Goal: Task Accomplishment & Management: Use online tool/utility

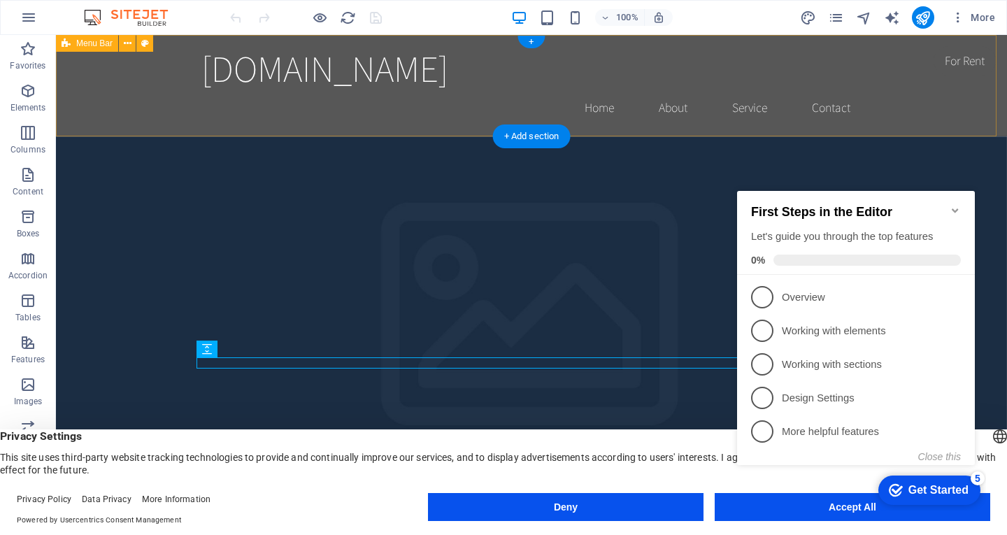
click at [941, 105] on div "absensi.ssapontianak.ac.id Home About Service Contact" at bounding box center [531, 85] width 951 height 101
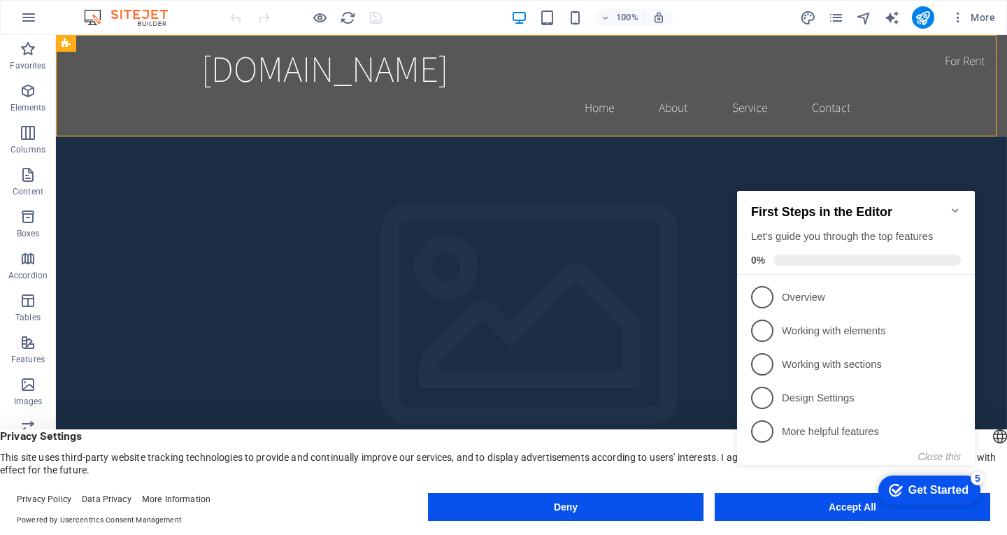
click at [951, 205] on icon "Minimize checklist" at bounding box center [955, 210] width 11 height 11
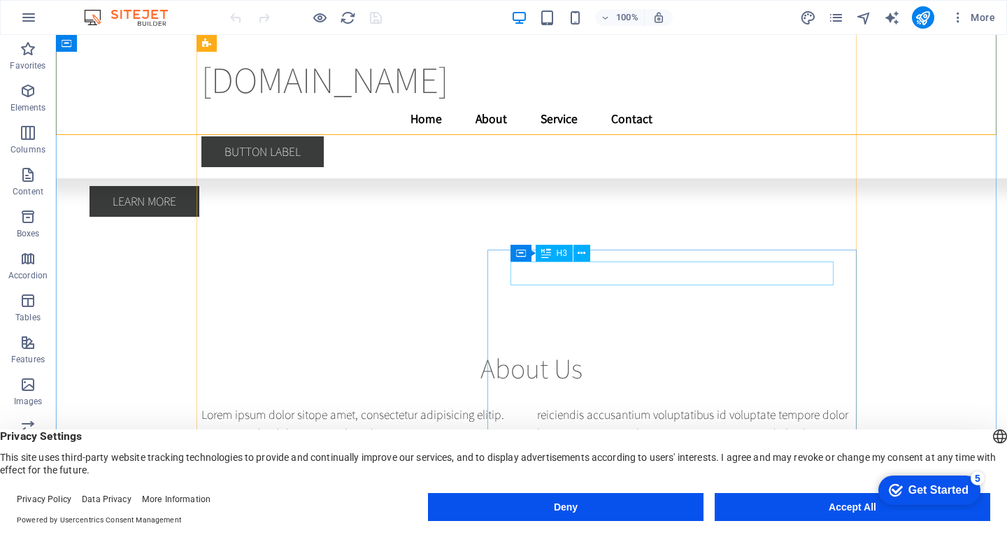
scroll to position [6220, 0]
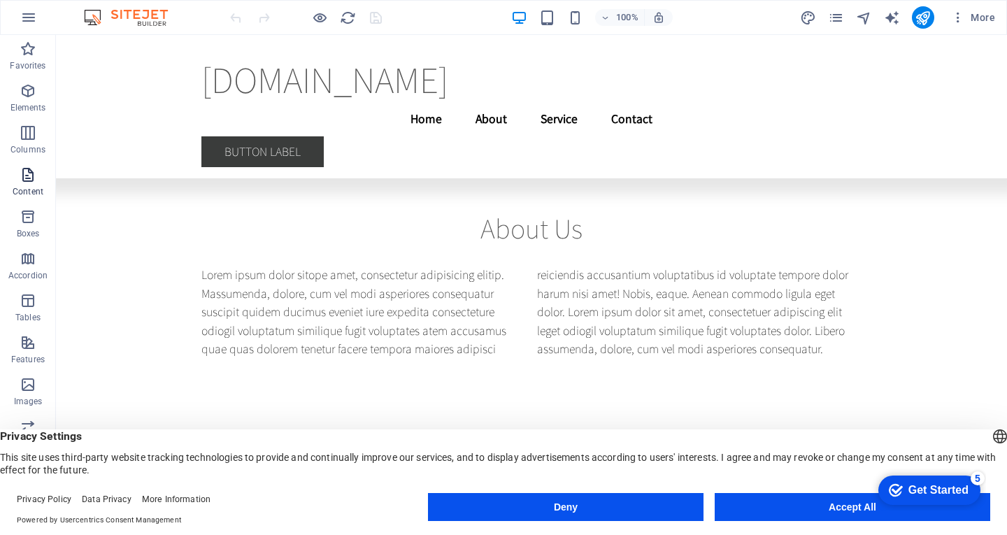
click at [27, 189] on p "Content" at bounding box center [28, 191] width 31 height 11
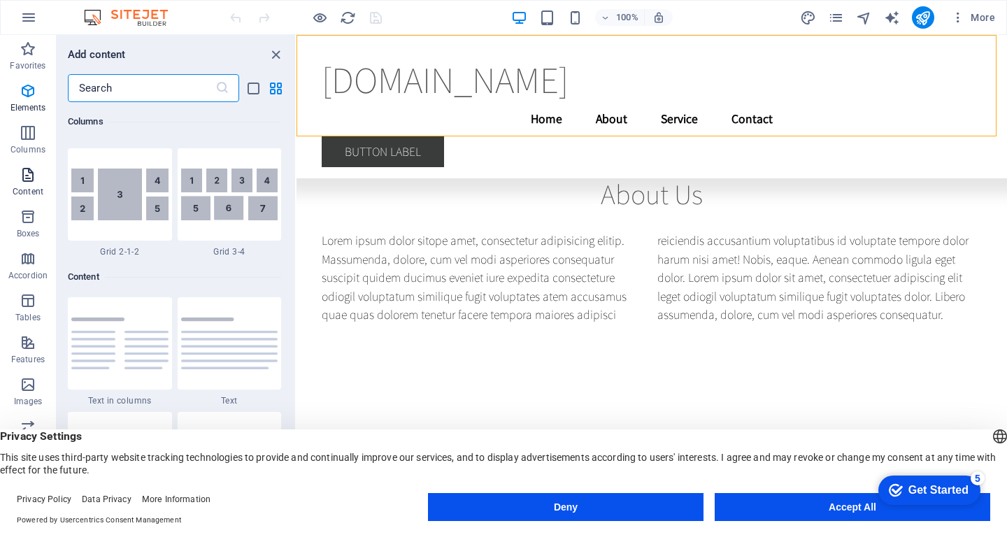
scroll to position [2447, 0]
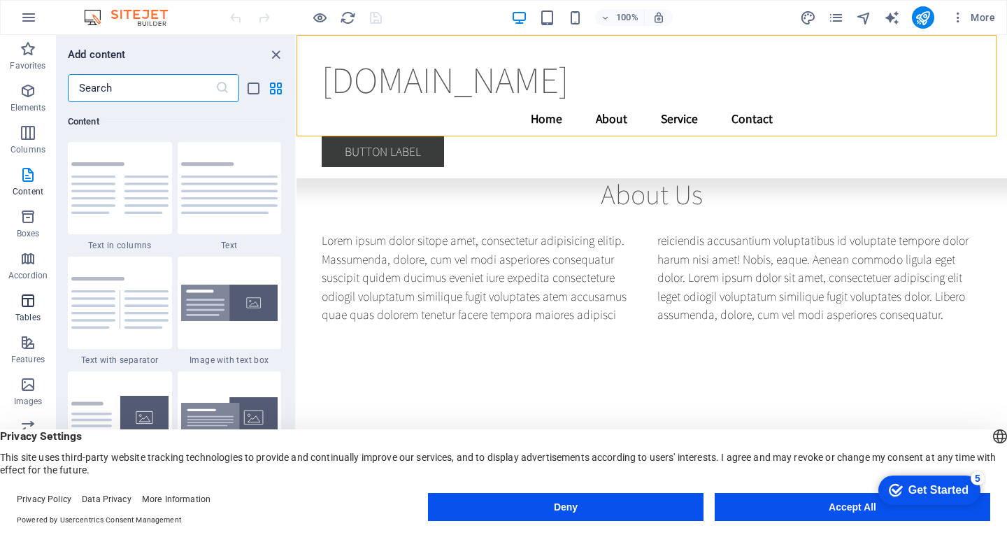
click at [36, 308] on icon "button" at bounding box center [28, 300] width 17 height 17
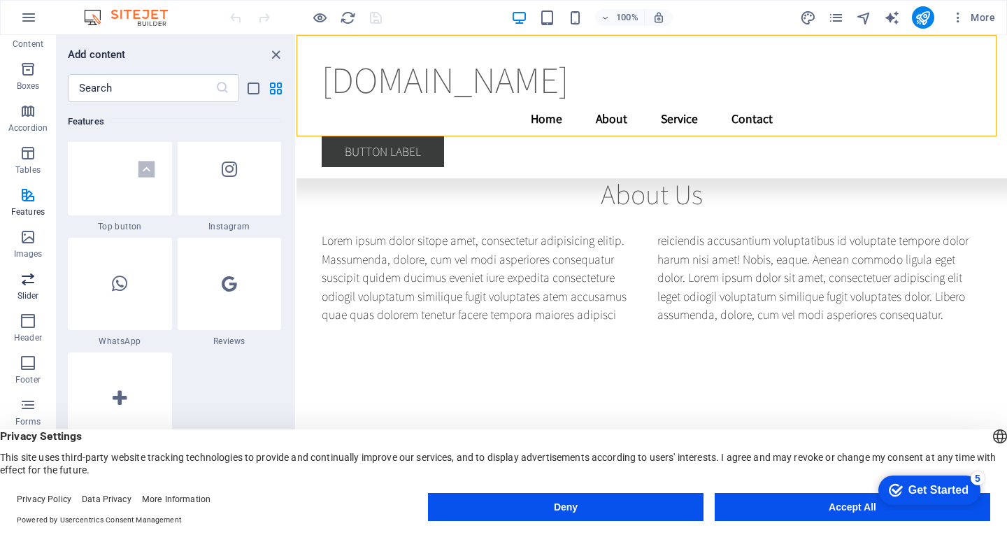
scroll to position [152, 0]
click at [27, 400] on icon "button" at bounding box center [28, 400] width 17 height 17
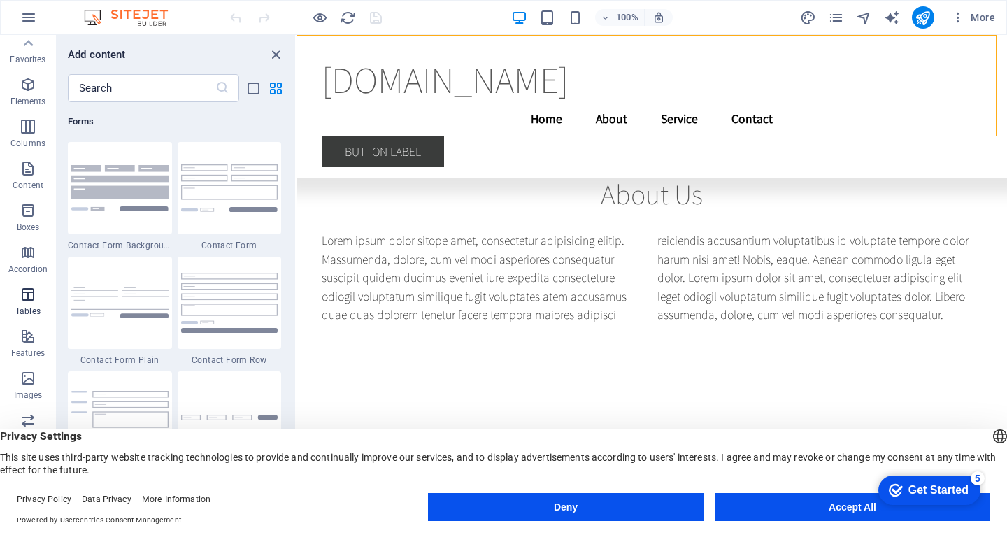
scroll to position [0, 0]
click at [31, 269] on span "Accordion" at bounding box center [28, 267] width 56 height 34
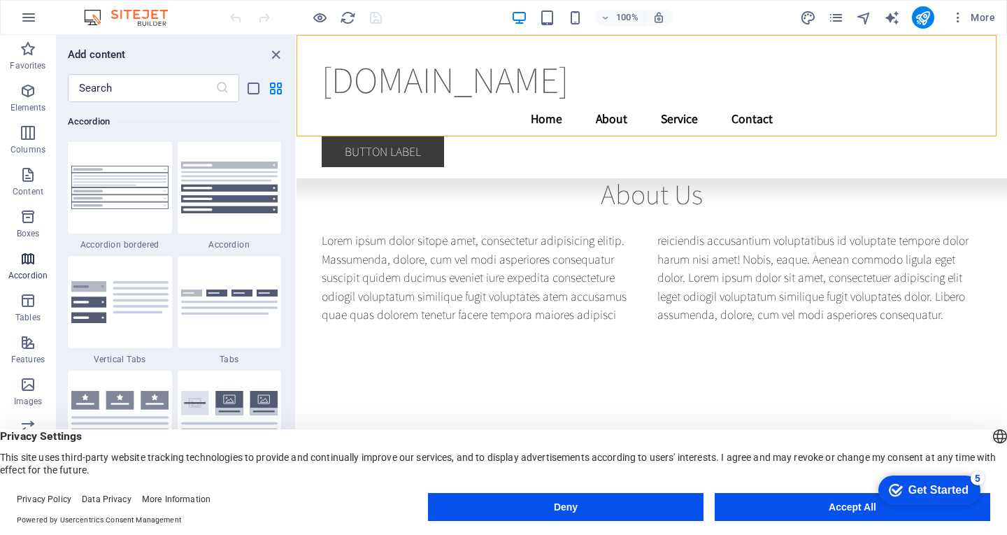
scroll to position [4465, 0]
click at [40, 103] on p "Elements" at bounding box center [28, 107] width 36 height 11
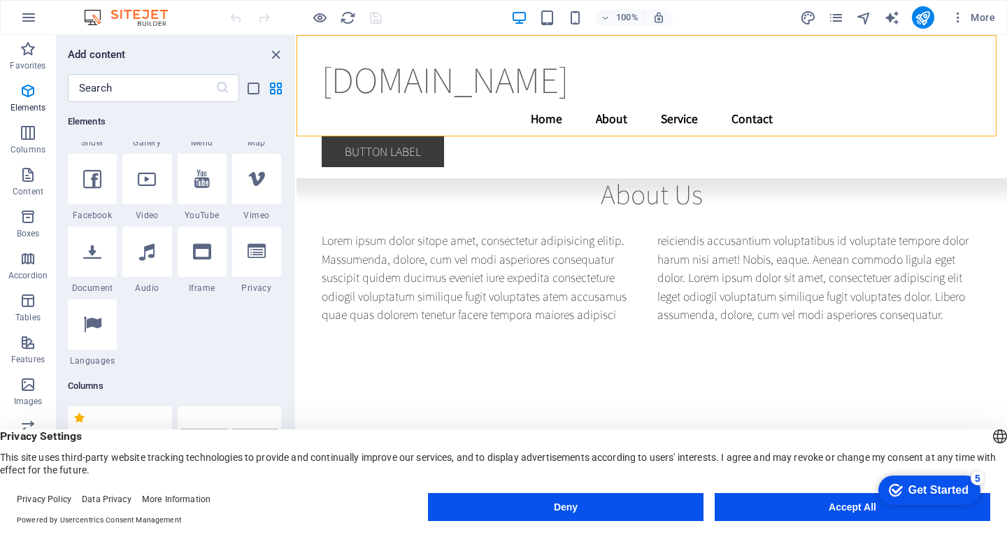
scroll to position [429, 0]
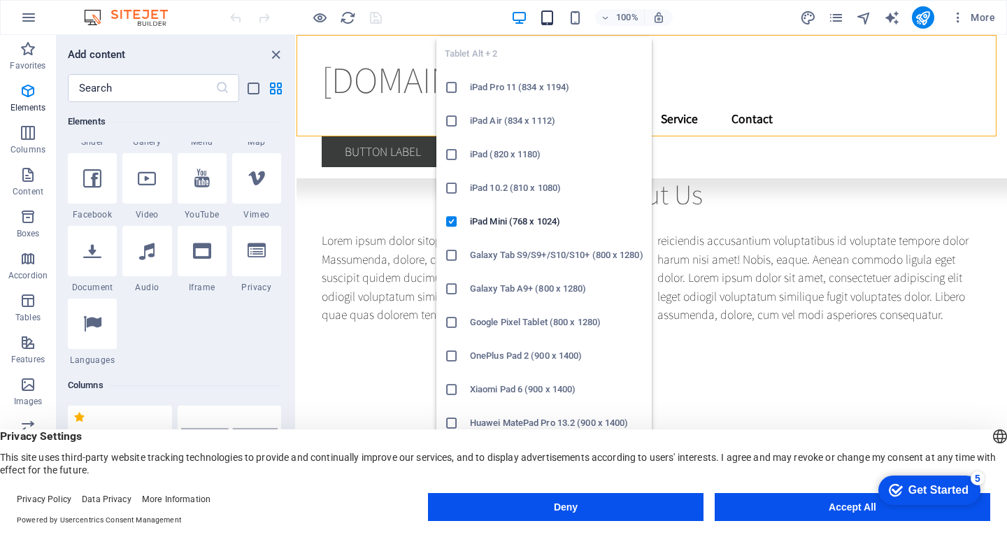
click at [548, 17] on icon "button" at bounding box center [547, 18] width 16 height 16
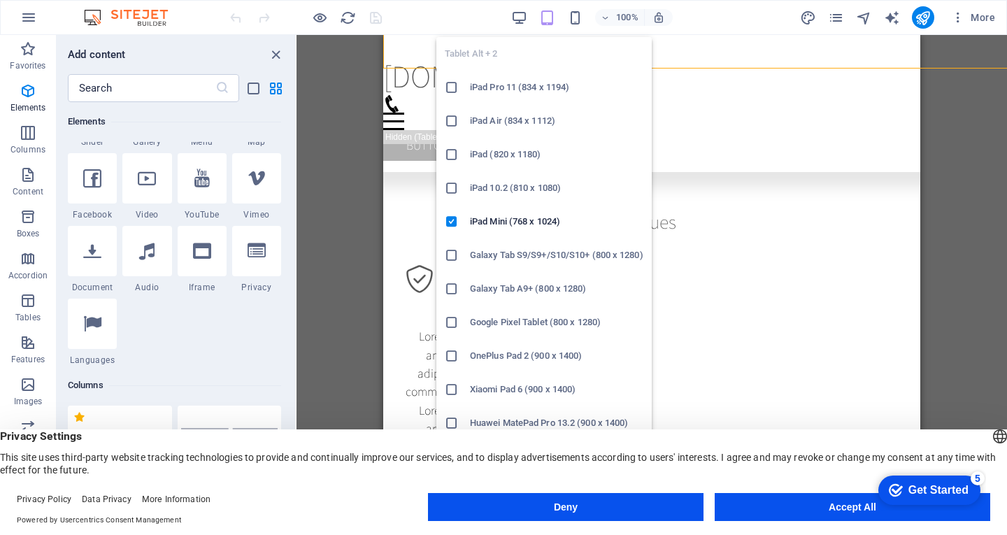
scroll to position [6322, 0]
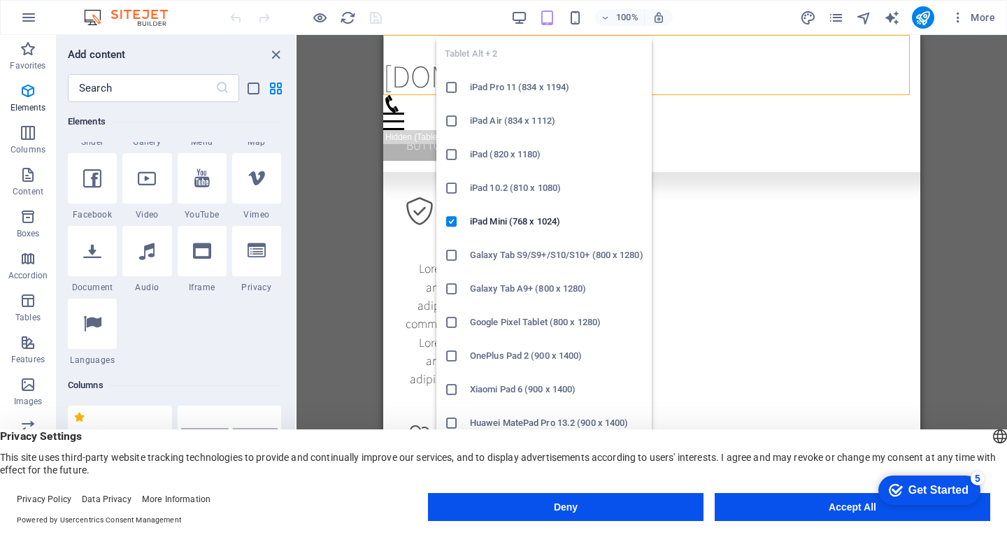
click at [578, 29] on div "Tablet Alt + 2 iPad Pro 11 (834 x 1194) iPad Air (834 x 1112) iPad (820 x 1180)…" at bounding box center [543, 245] width 215 height 439
click at [578, 27] on div "Tablet Alt + 2 iPad Pro 11 (834 x 1194) iPad Air (834 x 1112) iPad (820 x 1180)…" at bounding box center [543, 245] width 215 height 439
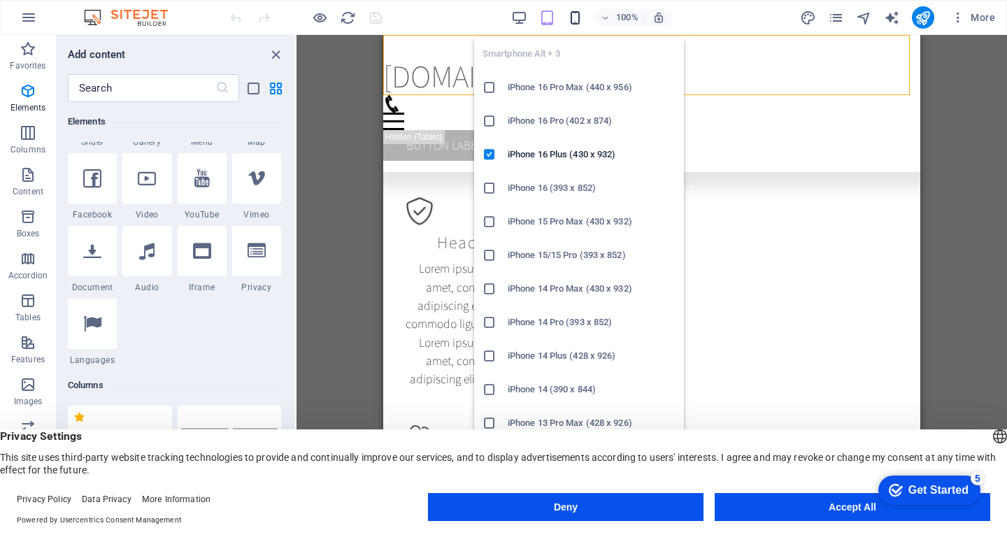
click at [577, 21] on icon "button" at bounding box center [575, 18] width 16 height 16
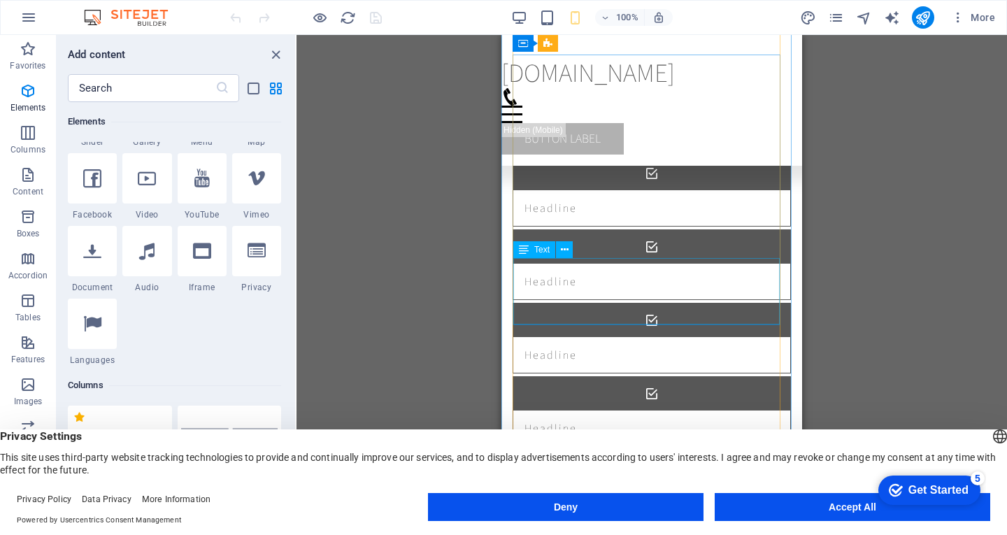
scroll to position [6700, 0]
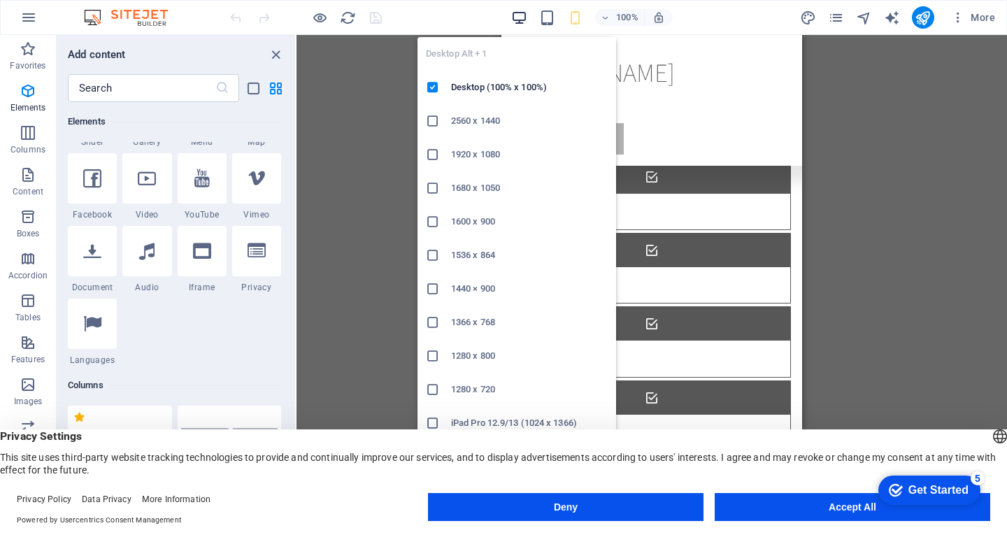
click at [517, 22] on icon "button" at bounding box center [519, 18] width 16 height 16
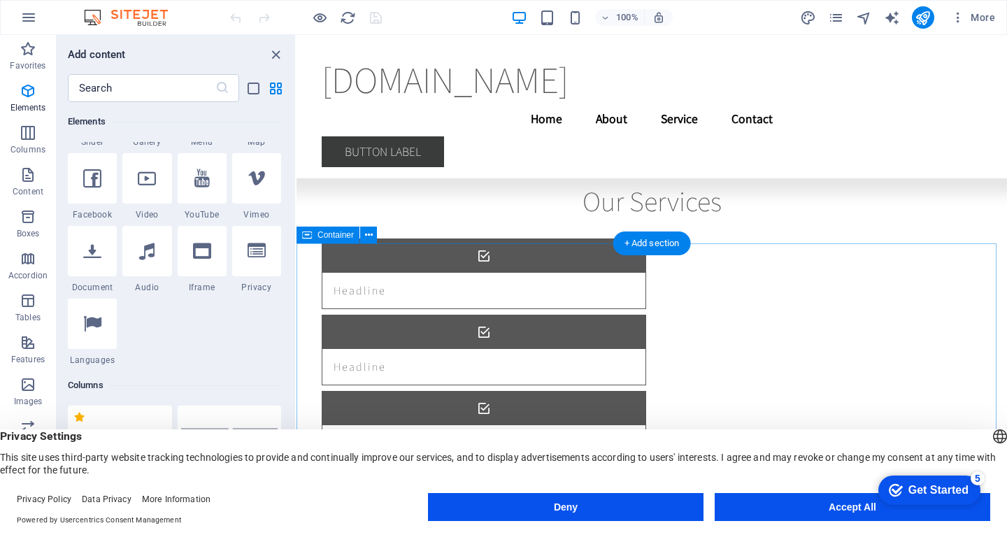
scroll to position [7585, 0]
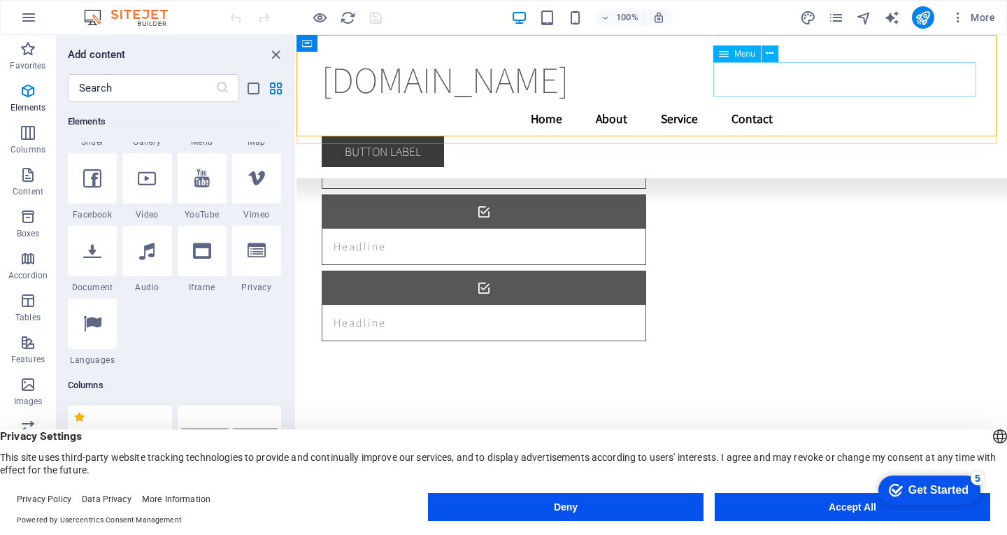
click at [729, 101] on nav "Home About Service Contact" at bounding box center [652, 118] width 660 height 35
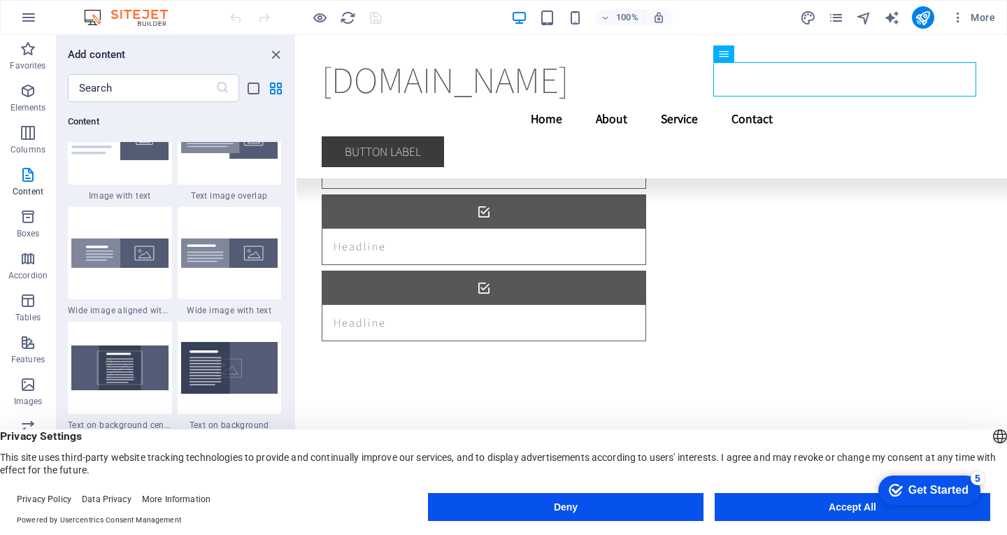
scroll to position [2727, 0]
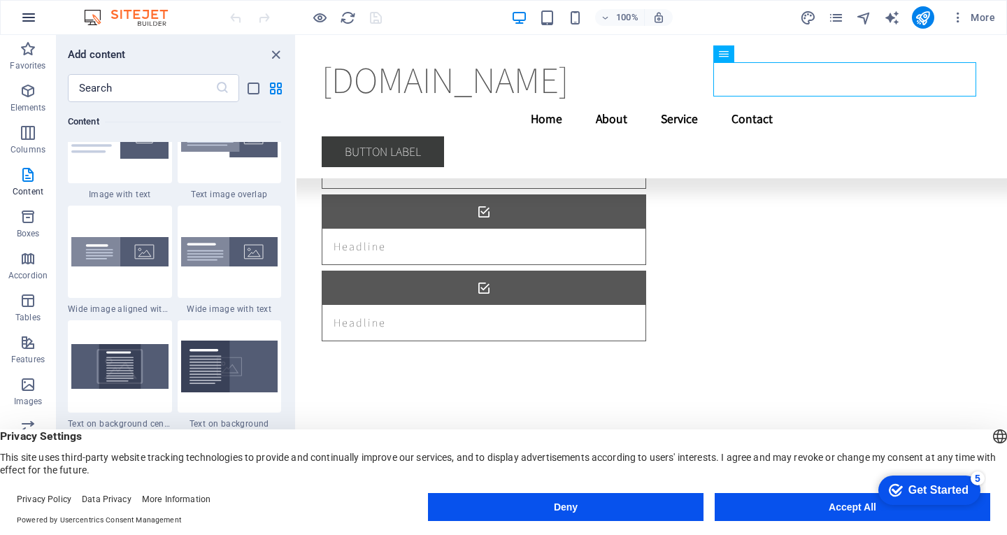
click at [24, 16] on icon "button" at bounding box center [28, 17] width 17 height 17
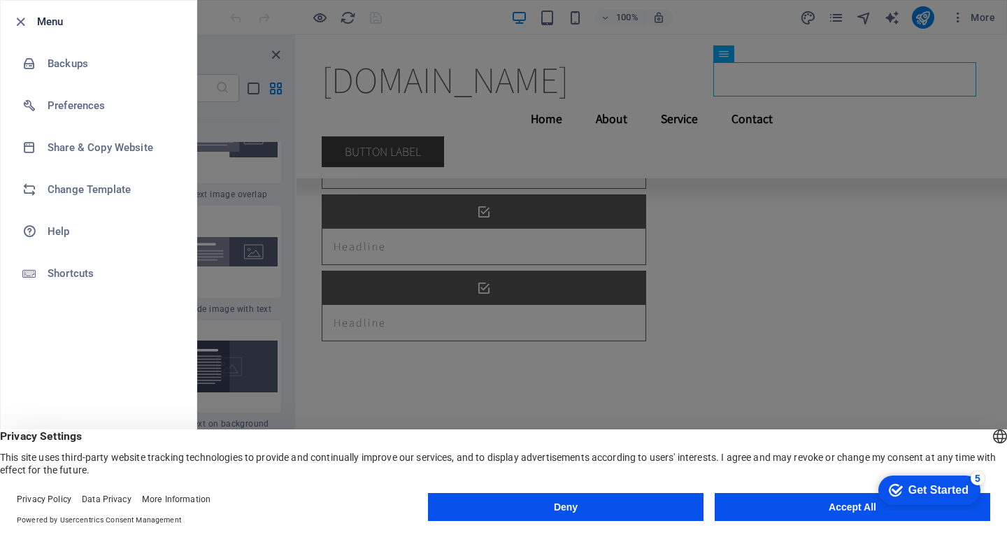
click at [24, 16] on icon "button" at bounding box center [21, 22] width 16 height 16
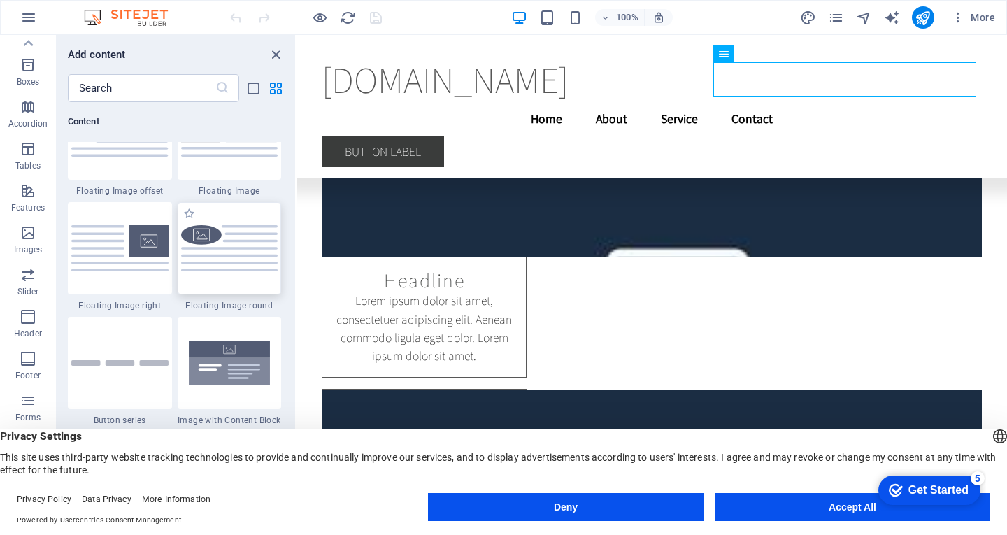
scroll to position [3077, 0]
click at [20, 18] on icon "button" at bounding box center [28, 17] width 17 height 17
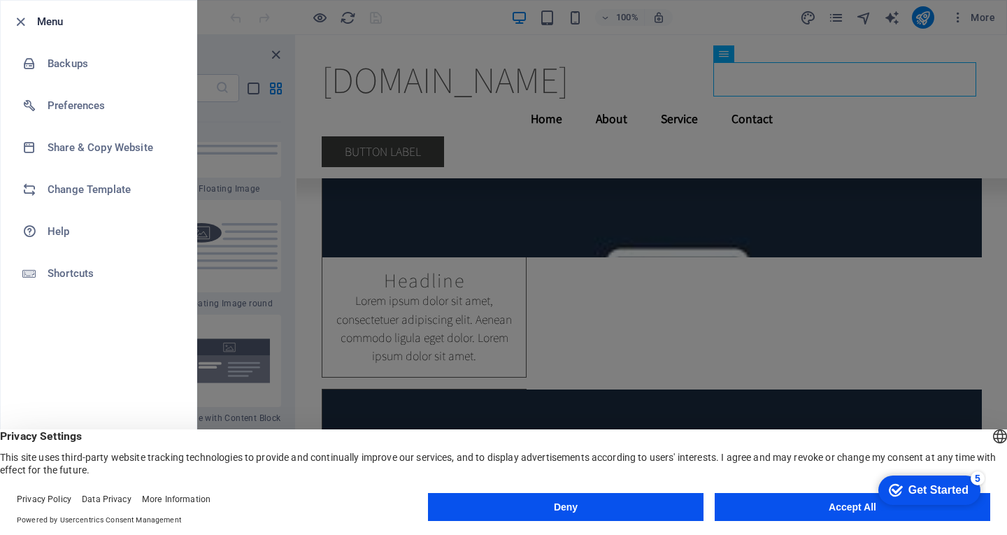
click at [220, 141] on div at bounding box center [503, 267] width 1007 height 535
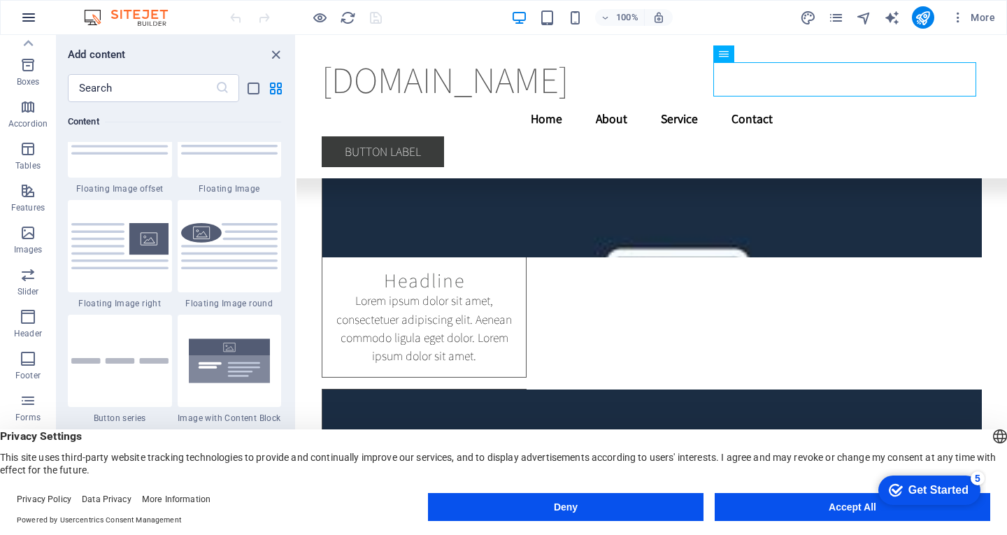
click at [24, 20] on icon "button" at bounding box center [28, 17] width 17 height 17
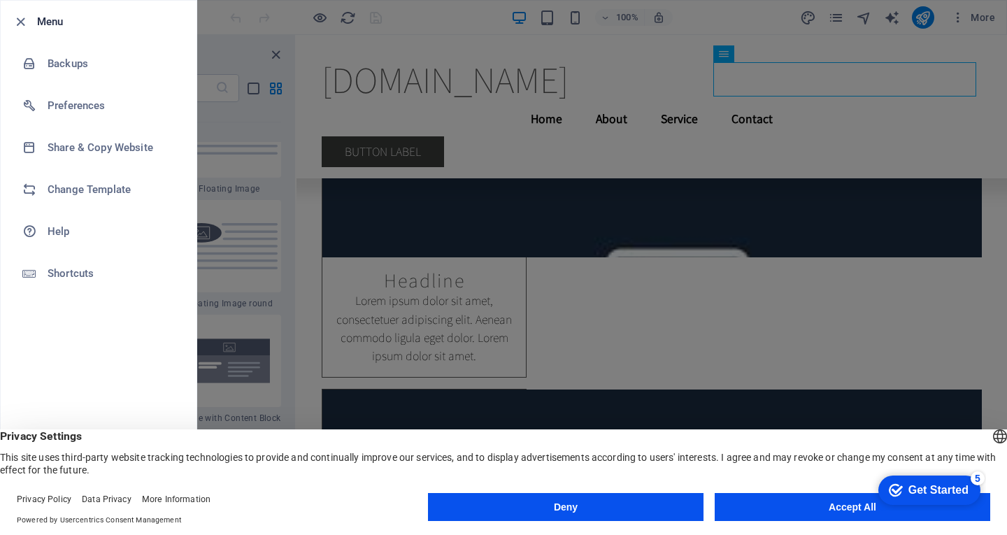
click at [264, 129] on div at bounding box center [503, 267] width 1007 height 535
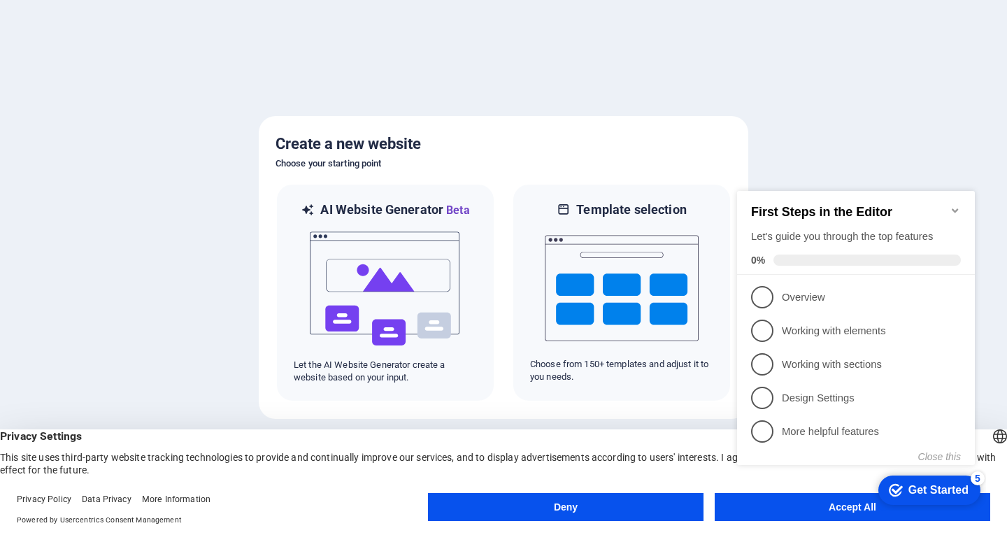
click at [892, 124] on div at bounding box center [503, 267] width 1007 height 535
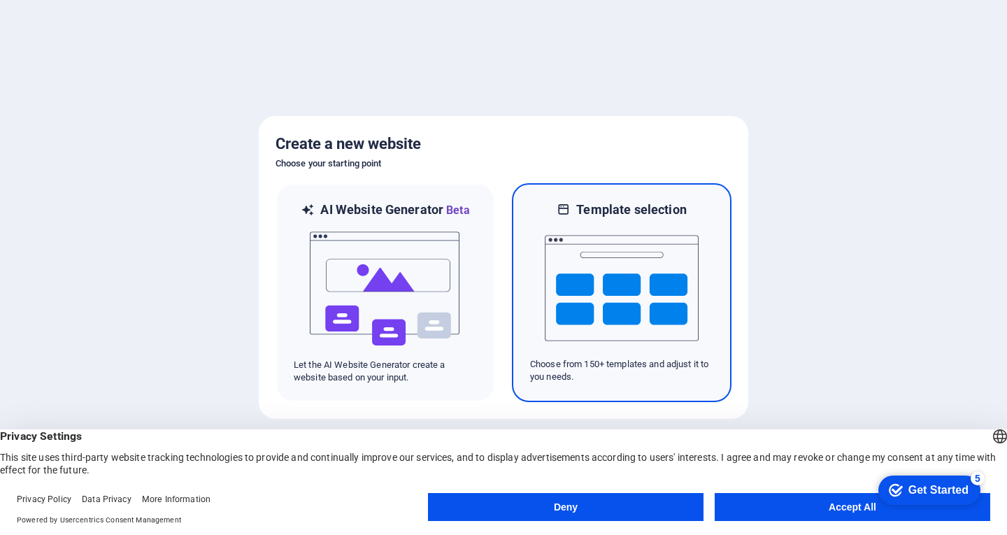
click at [597, 289] on img at bounding box center [622, 288] width 154 height 140
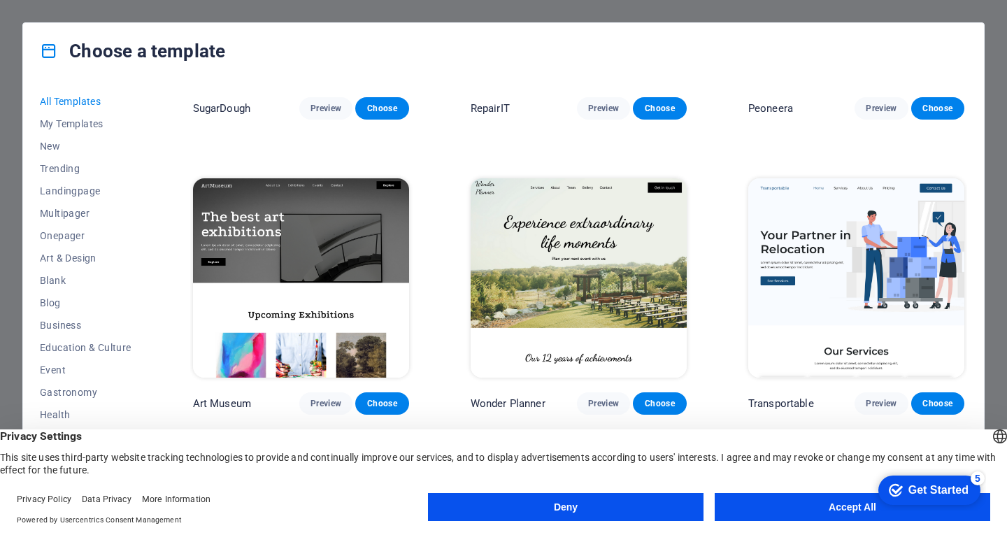
scroll to position [70, 0]
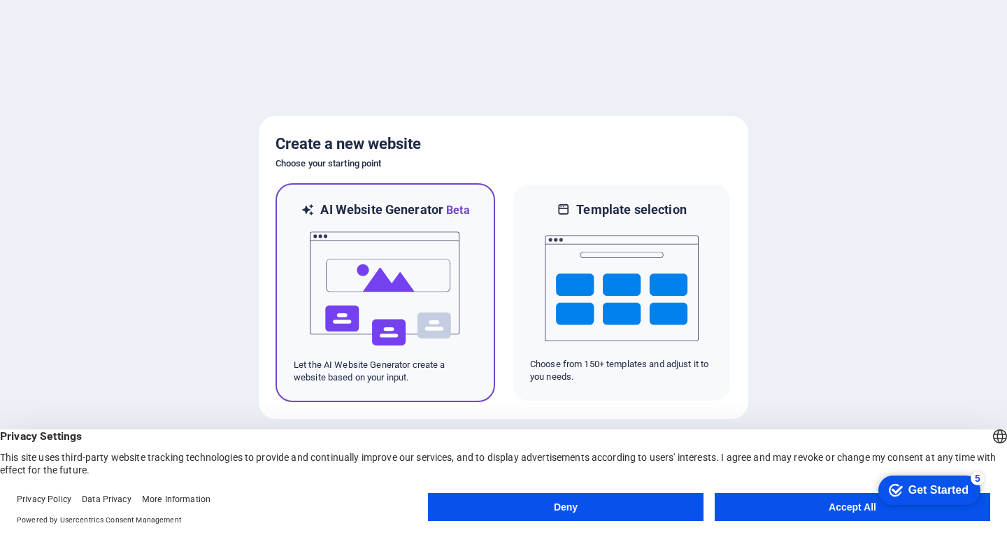
click at [336, 234] on img at bounding box center [385, 289] width 154 height 140
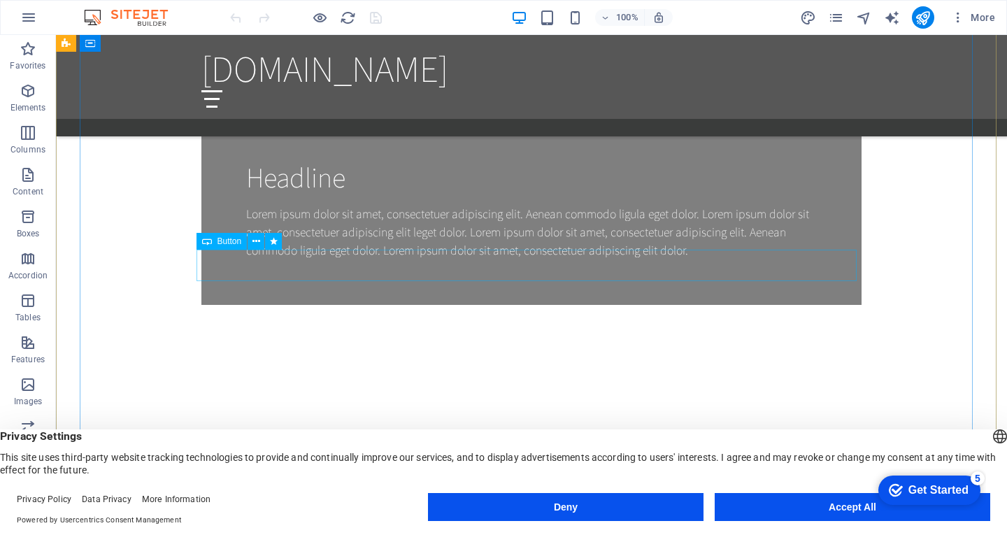
scroll to position [1273, 0]
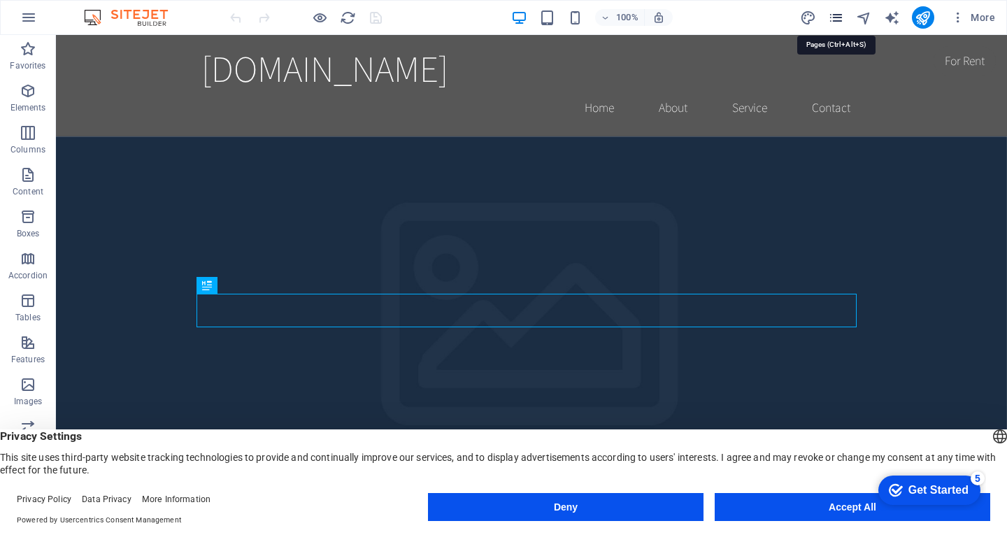
click at [833, 17] on icon "pages" at bounding box center [836, 18] width 16 height 16
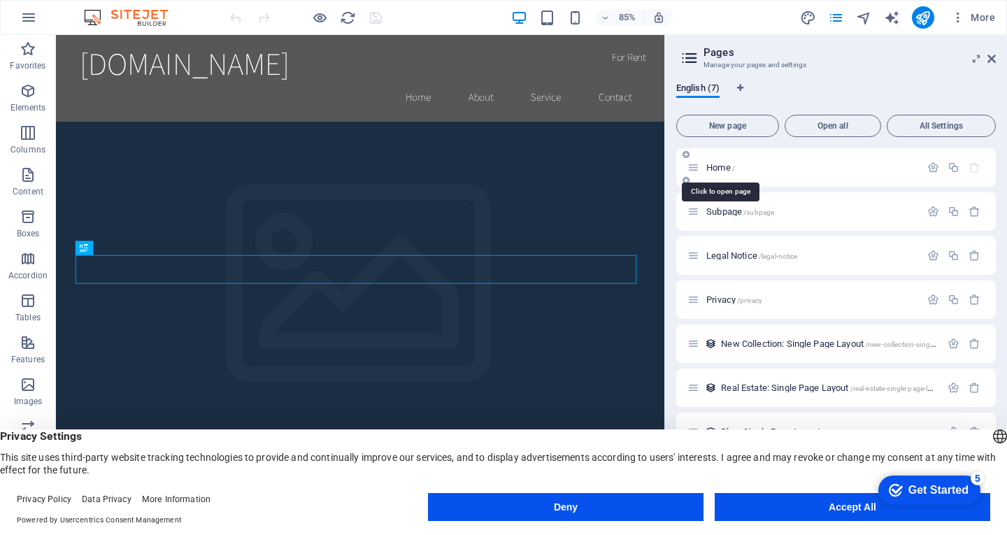
click at [712, 168] on span "Home /" at bounding box center [720, 167] width 29 height 10
click at [715, 168] on span "Home /" at bounding box center [720, 167] width 29 height 10
click at [907, 118] on button "All Settings" at bounding box center [941, 126] width 109 height 22
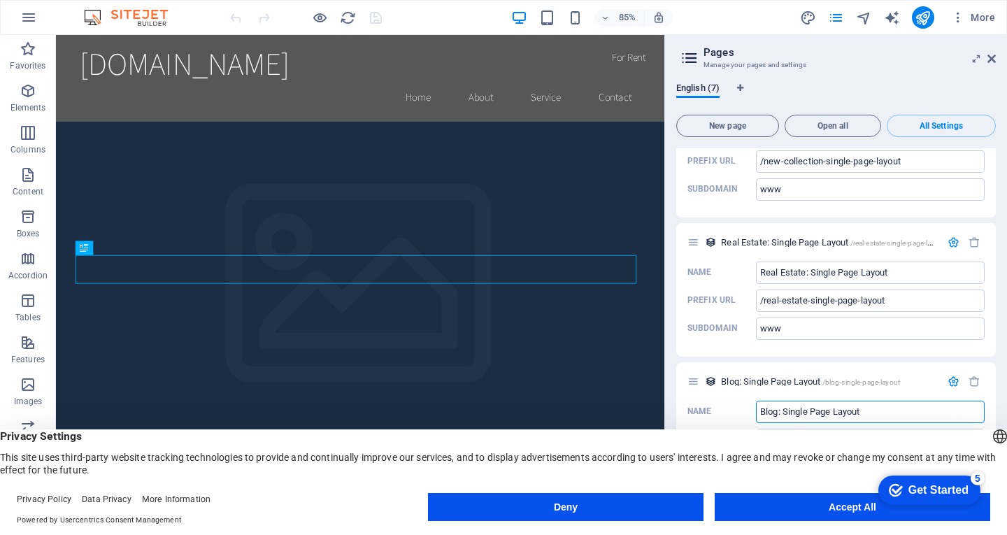
scroll to position [2404, 0]
click at [807, 130] on button "Open all" at bounding box center [833, 126] width 97 height 22
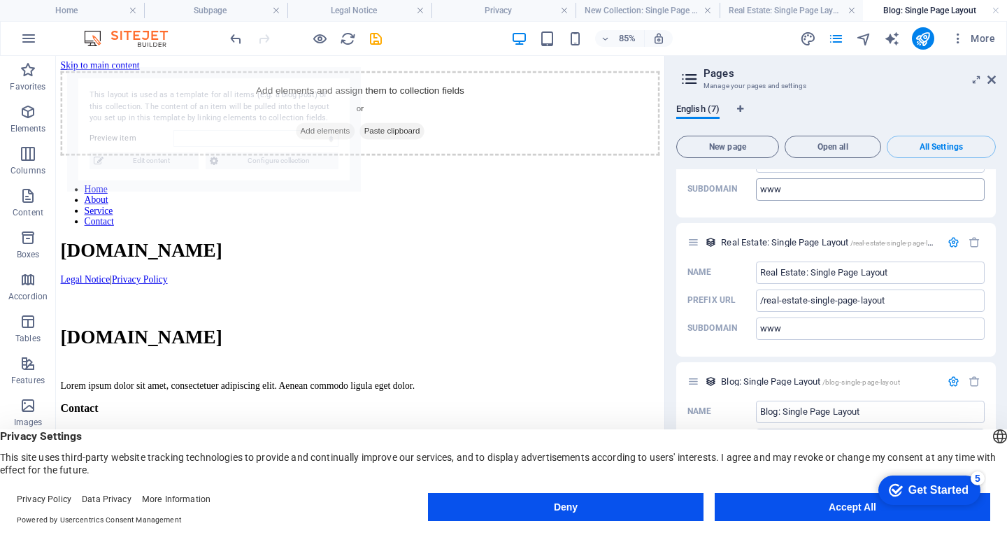
scroll to position [2425, 0]
select select "68b550611b29d0f4450158f9"
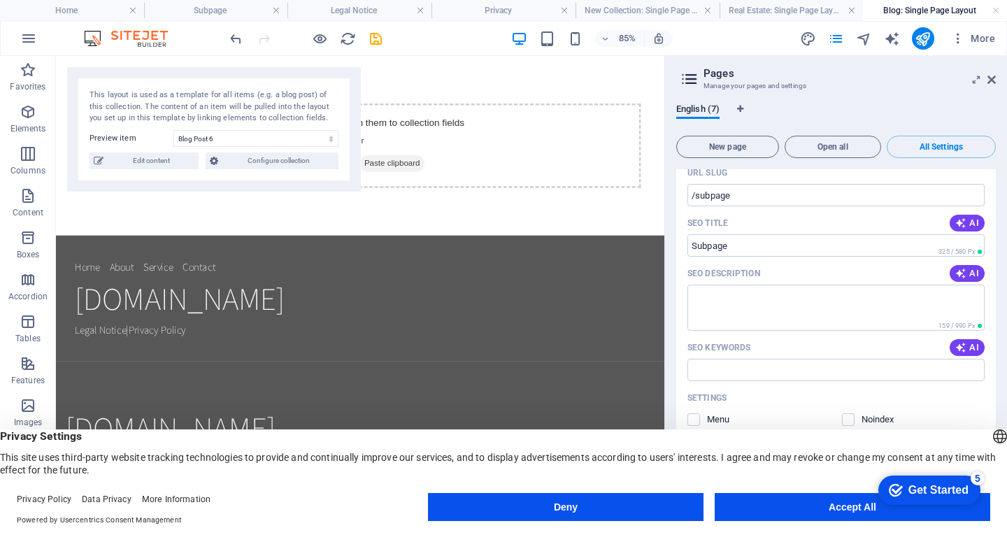
scroll to position [677, 0]
click at [992, 77] on icon at bounding box center [991, 79] width 8 height 11
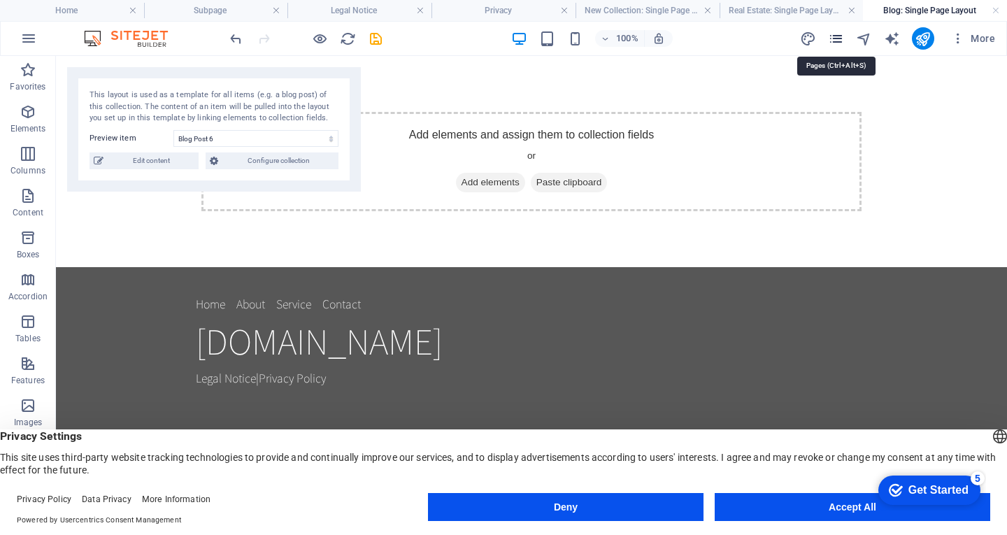
click at [836, 41] on icon "pages" at bounding box center [836, 39] width 16 height 16
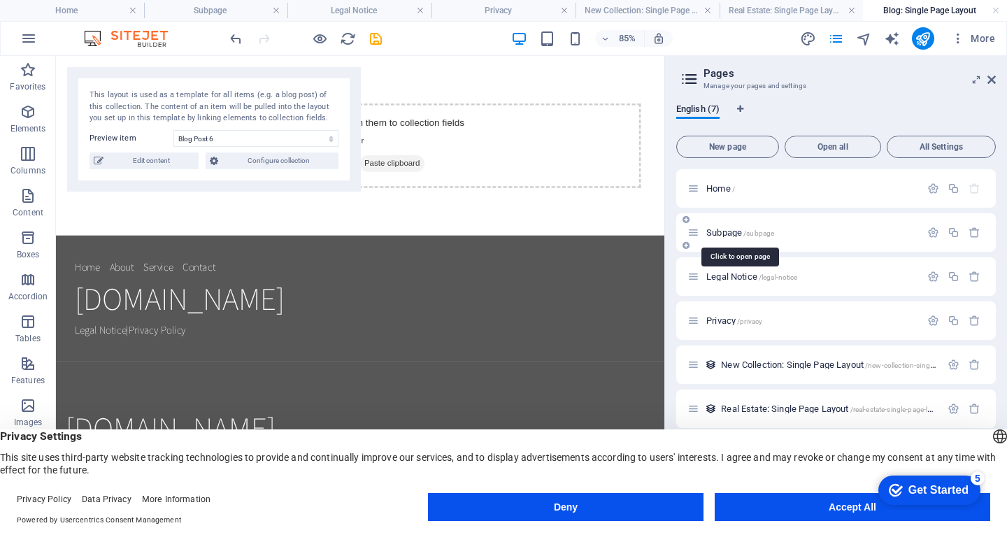
click at [712, 236] on span "Subpage /subpage" at bounding box center [740, 232] width 68 height 10
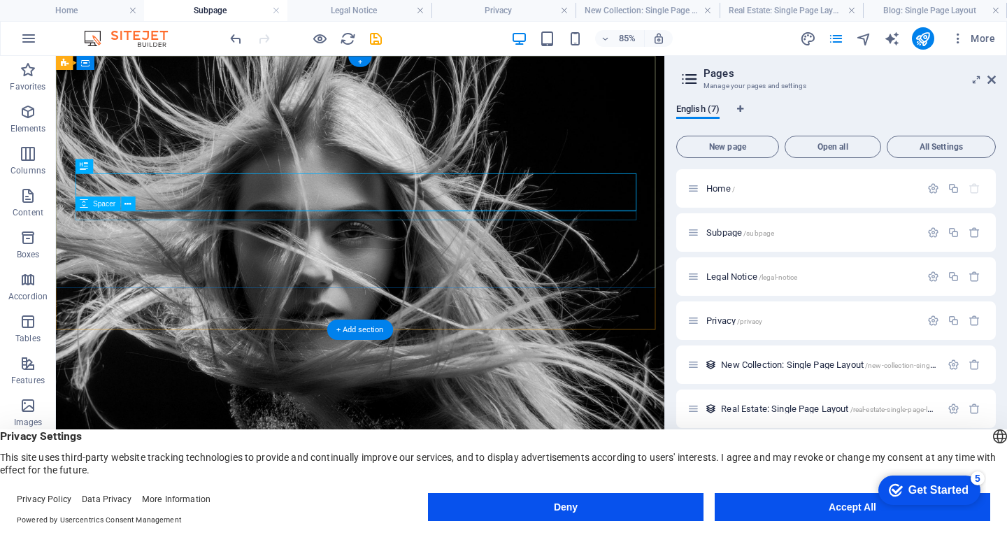
scroll to position [67, 0]
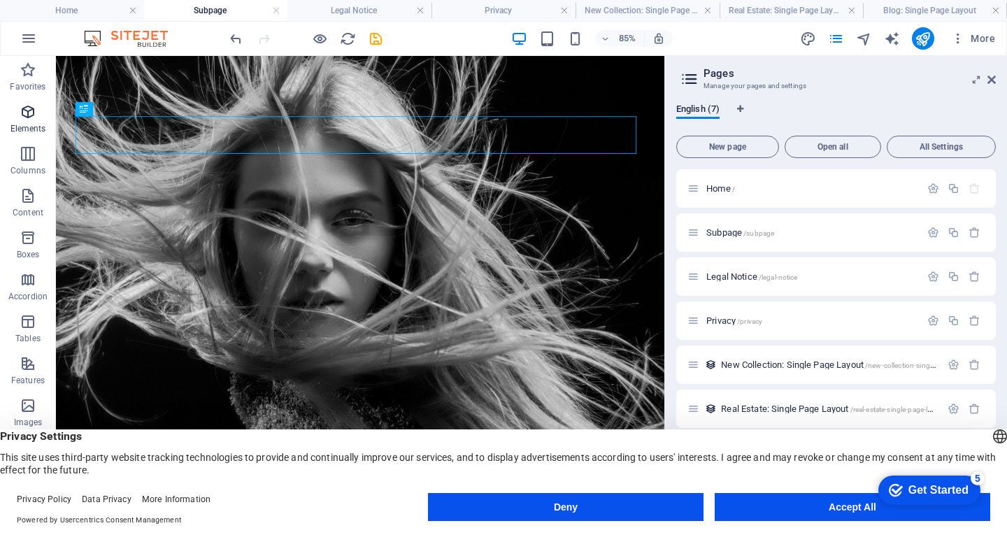
click at [29, 126] on p "Elements" at bounding box center [28, 128] width 36 height 11
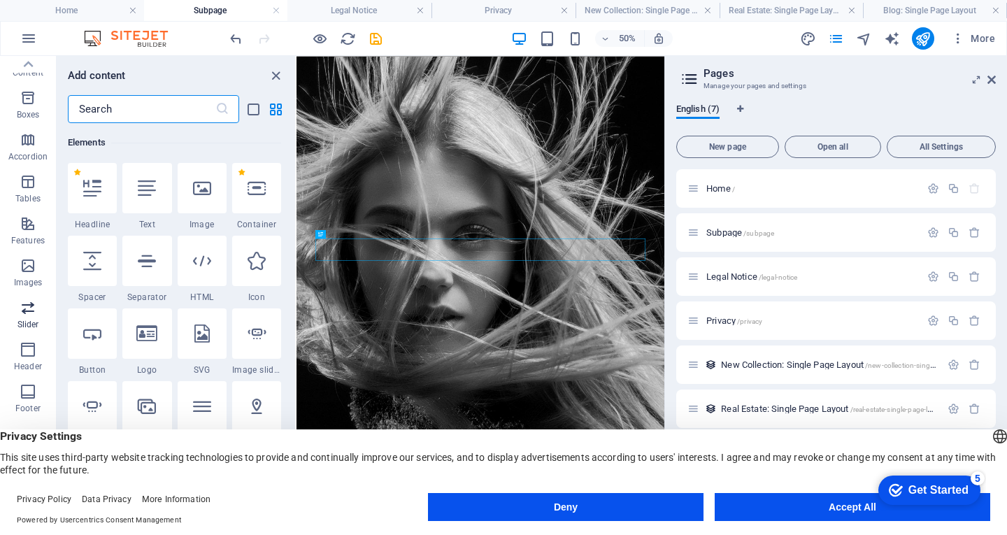
scroll to position [173, 0]
click at [230, 10] on h4 "Subpage" at bounding box center [216, 10] width 144 height 15
click at [346, 13] on h4 "Legal Notice" at bounding box center [359, 10] width 144 height 15
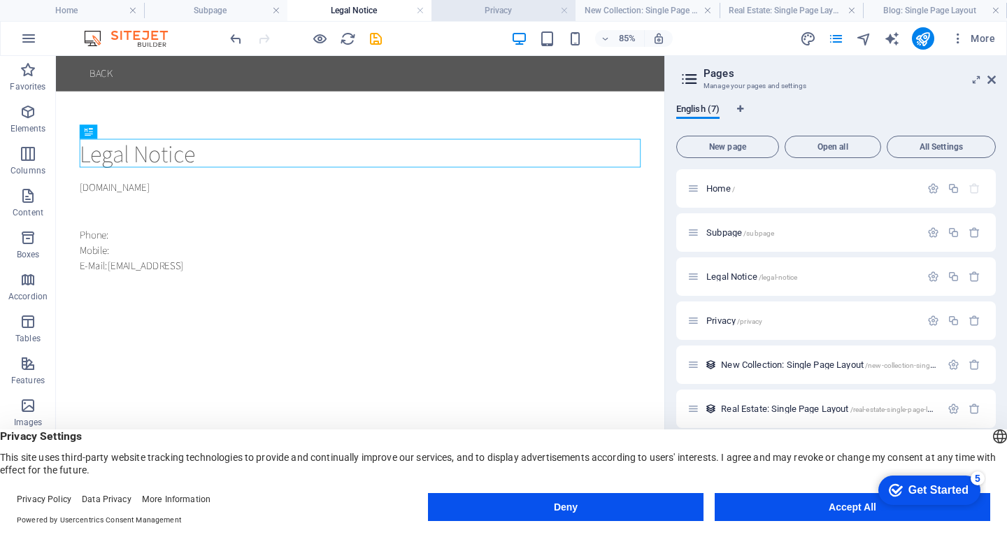
click at [477, 8] on h4 "Privacy" at bounding box center [503, 10] width 144 height 15
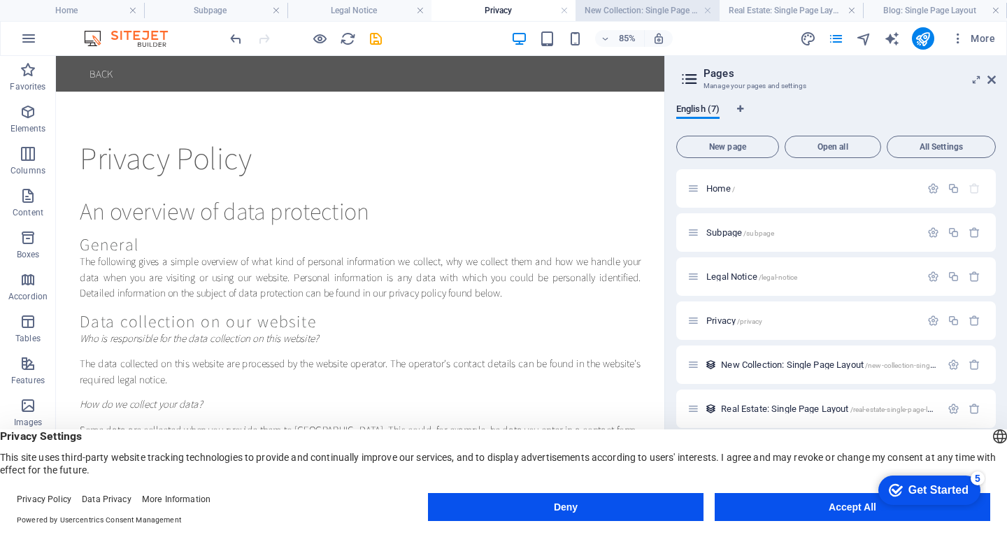
drag, startPoint x: 638, startPoint y: 9, endPoint x: 626, endPoint y: 6, distance: 12.9
click at [620, 10] on h4 "New Collection: Single Page Layout" at bounding box center [648, 10] width 144 height 15
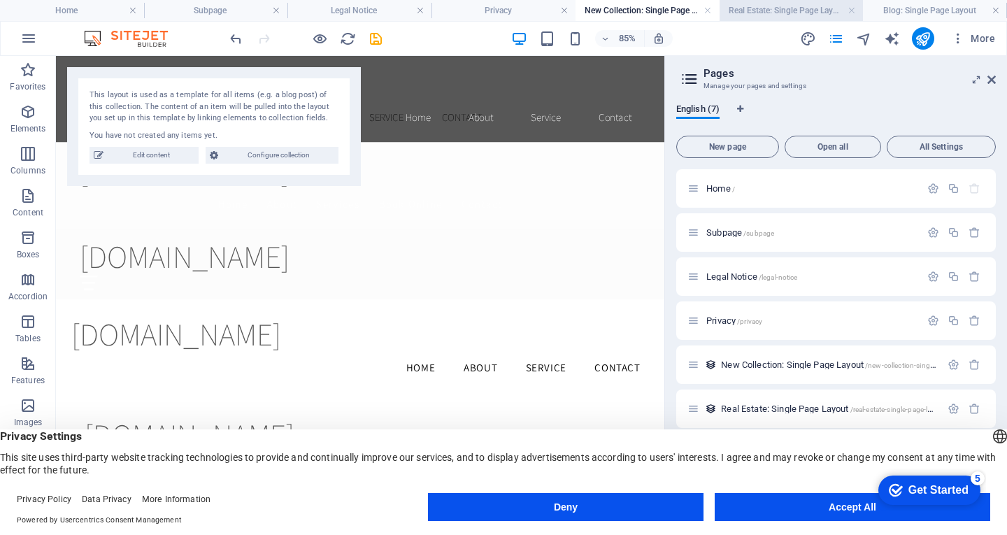
click at [762, 13] on h4 "Real Estate: Single Page Layout" at bounding box center [792, 10] width 144 height 15
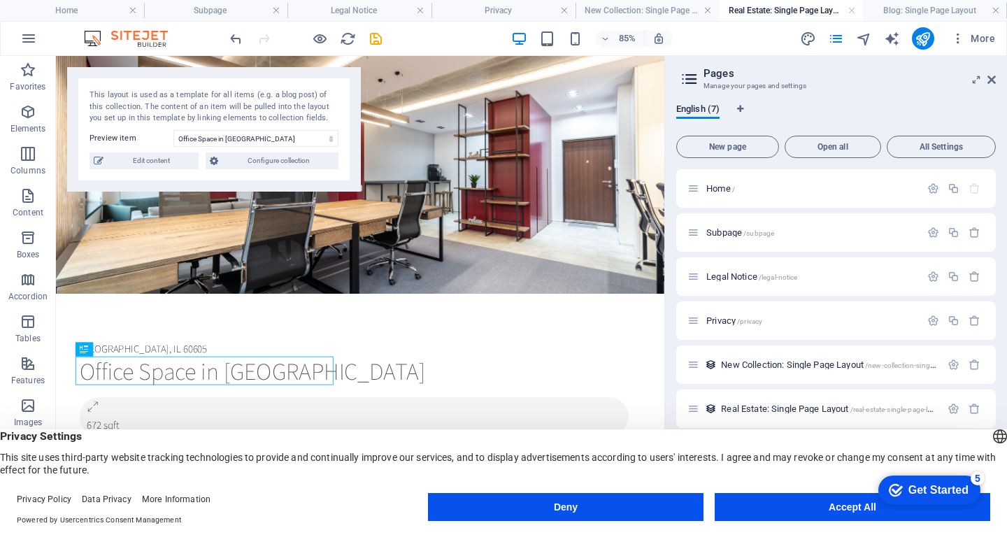
click at [759, 13] on h4 "Real Estate: Single Page Layout" at bounding box center [792, 10] width 144 height 15
click at [906, 13] on h4 "Blog: Single Page Layout" at bounding box center [935, 10] width 144 height 15
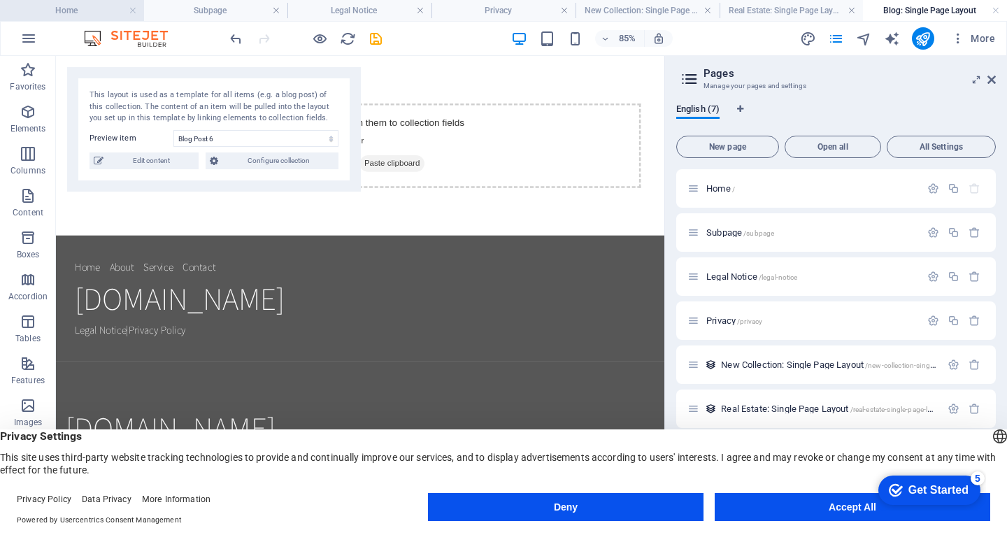
click at [78, 15] on h4 "Home" at bounding box center [72, 10] width 144 height 15
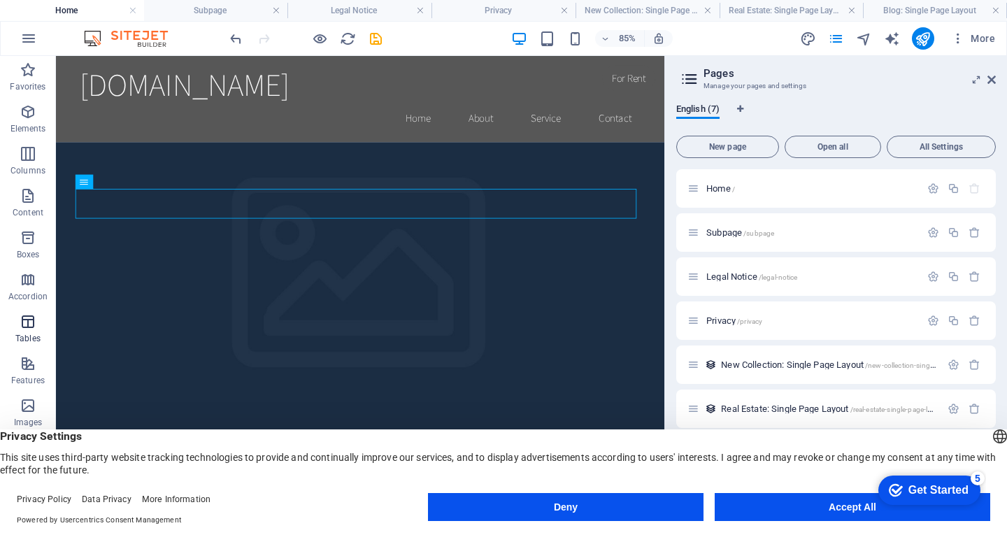
click at [39, 320] on span "Tables" at bounding box center [28, 330] width 56 height 34
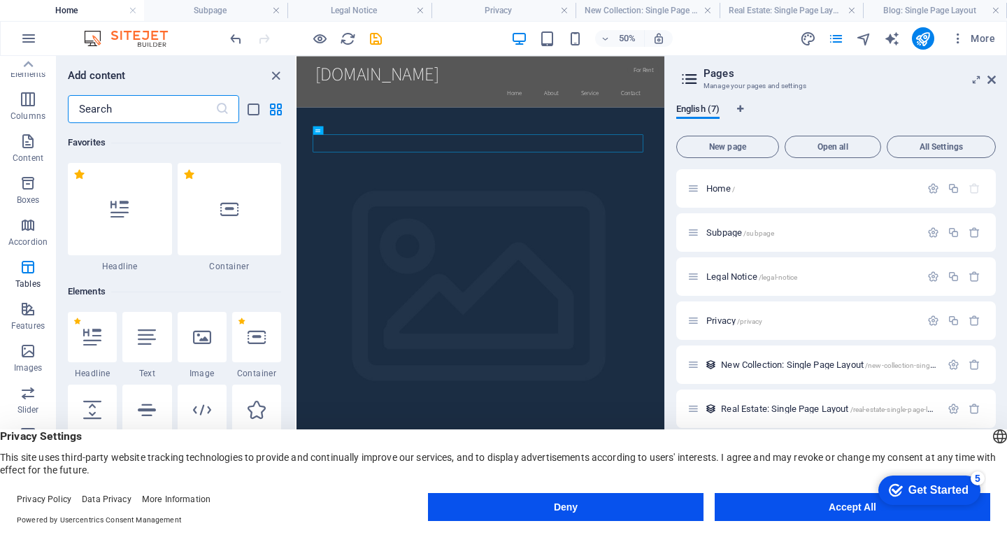
scroll to position [0, 0]
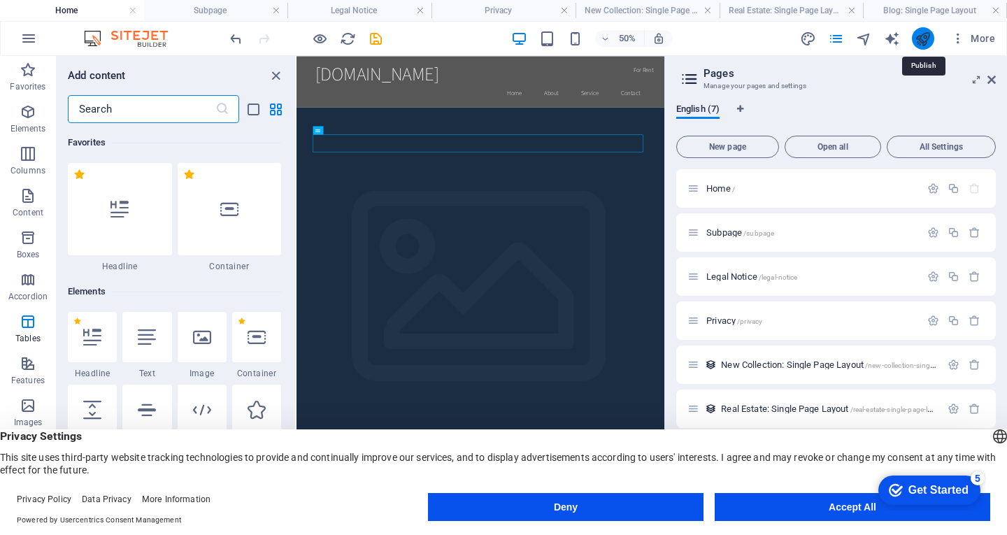
click at [927, 42] on icon "publish" at bounding box center [923, 39] width 16 height 16
